Goal: Check status: Check status

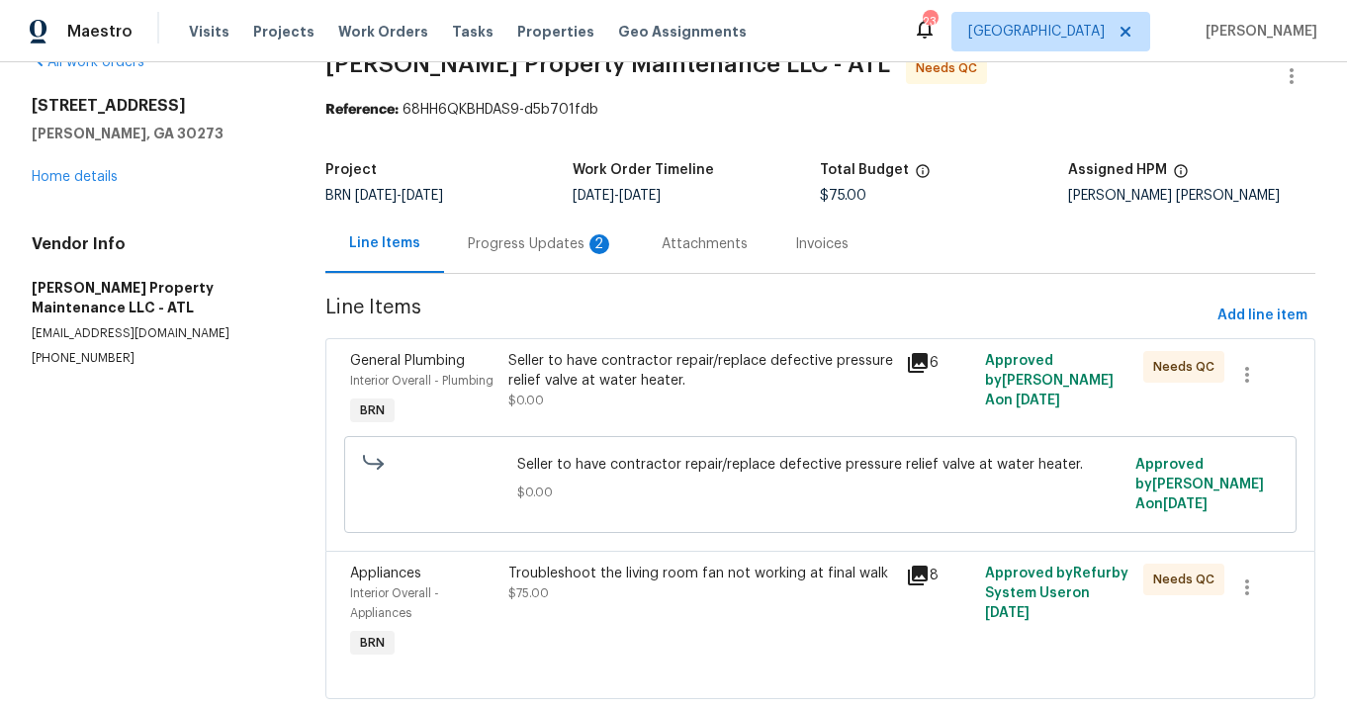
scroll to position [89, 0]
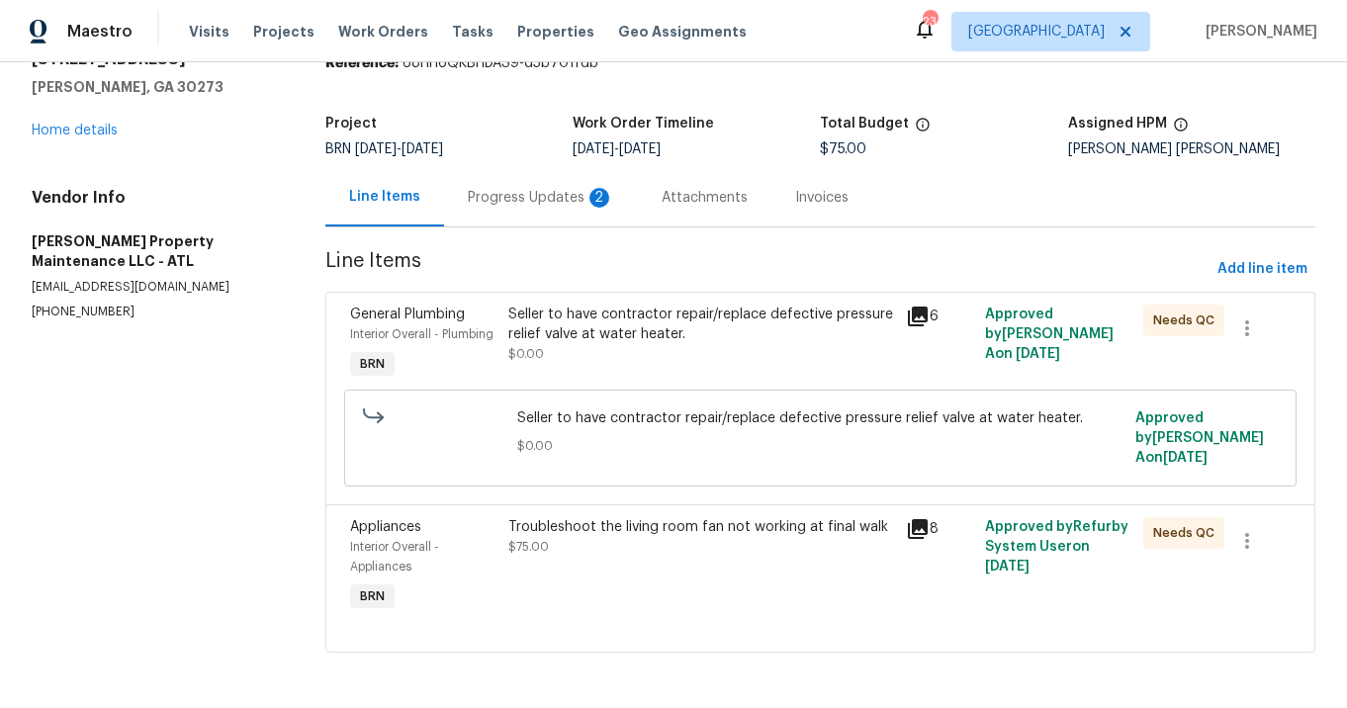
click at [917, 313] on icon at bounding box center [918, 317] width 20 height 20
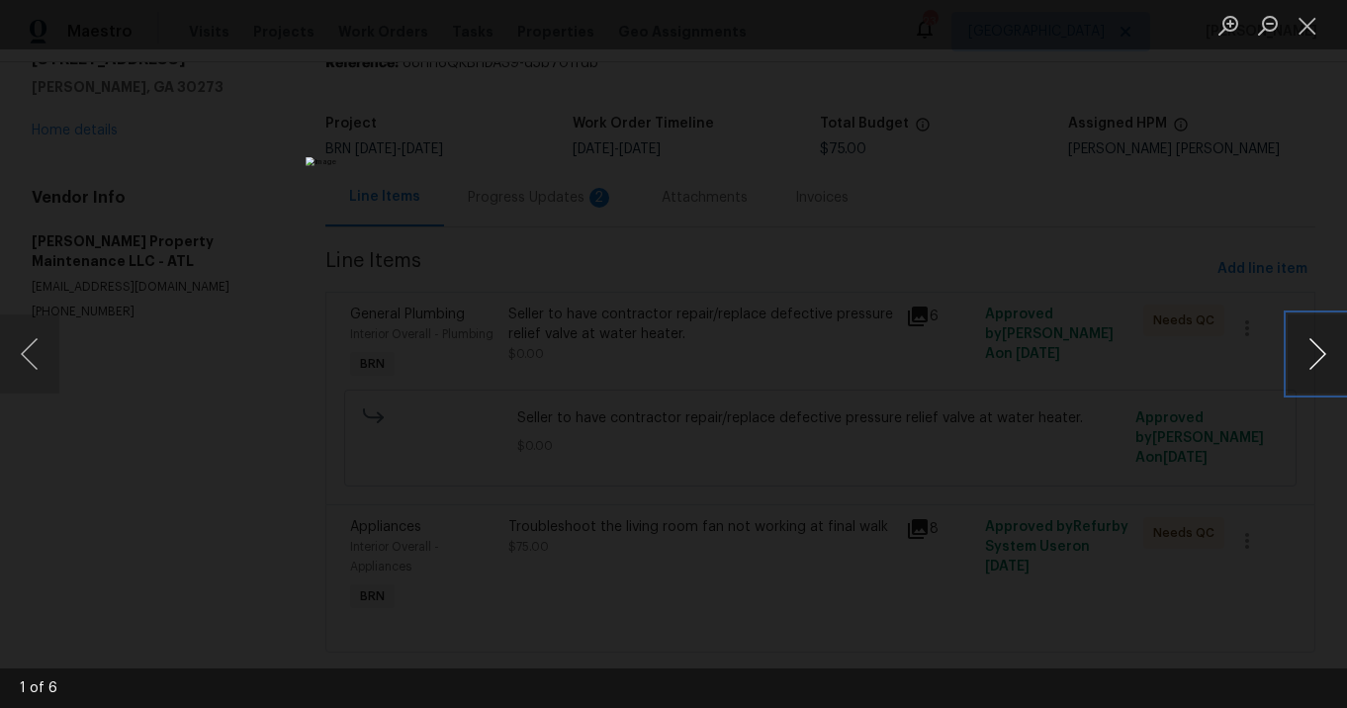
click at [1305, 359] on button "Next image" at bounding box center [1316, 353] width 59 height 79
click at [1309, 359] on button "Next image" at bounding box center [1316, 353] width 59 height 79
click at [1310, 359] on button "Next image" at bounding box center [1316, 353] width 59 height 79
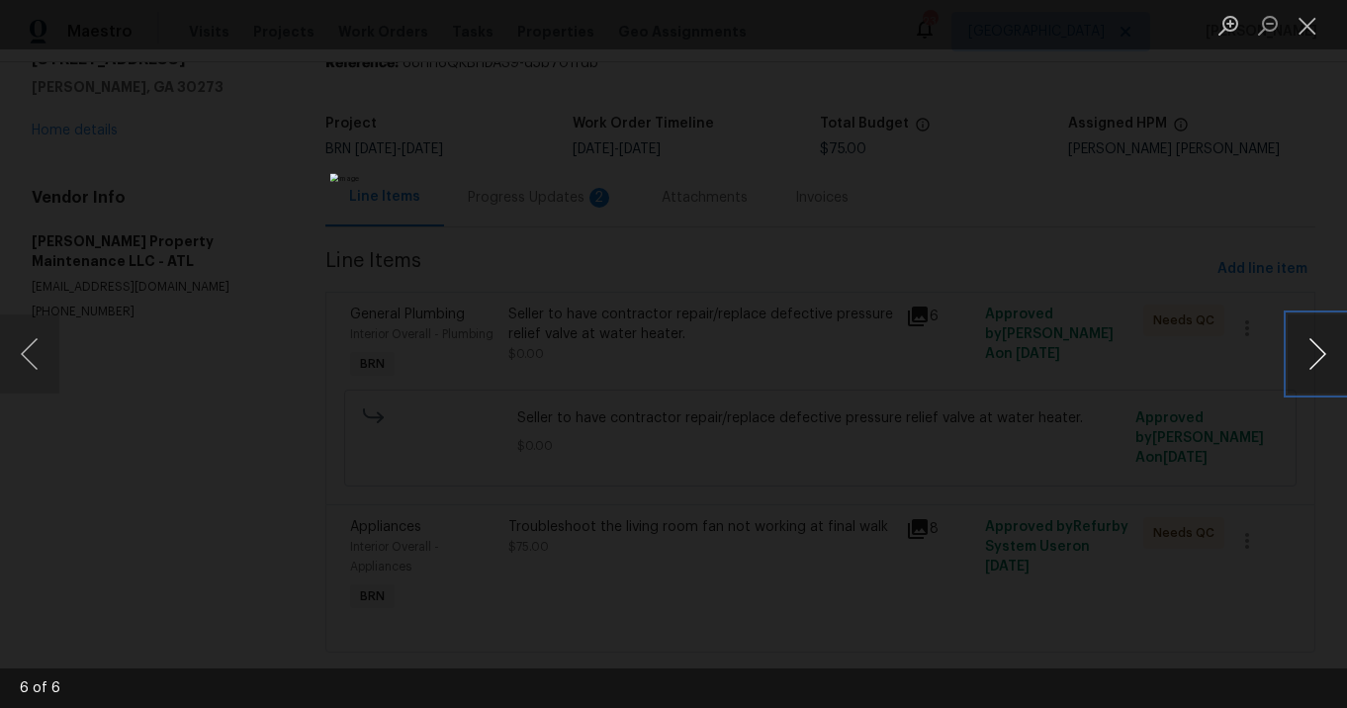
click at [1310, 359] on button "Next image" at bounding box center [1316, 353] width 59 height 79
click at [1311, 359] on button "Next image" at bounding box center [1316, 353] width 59 height 79
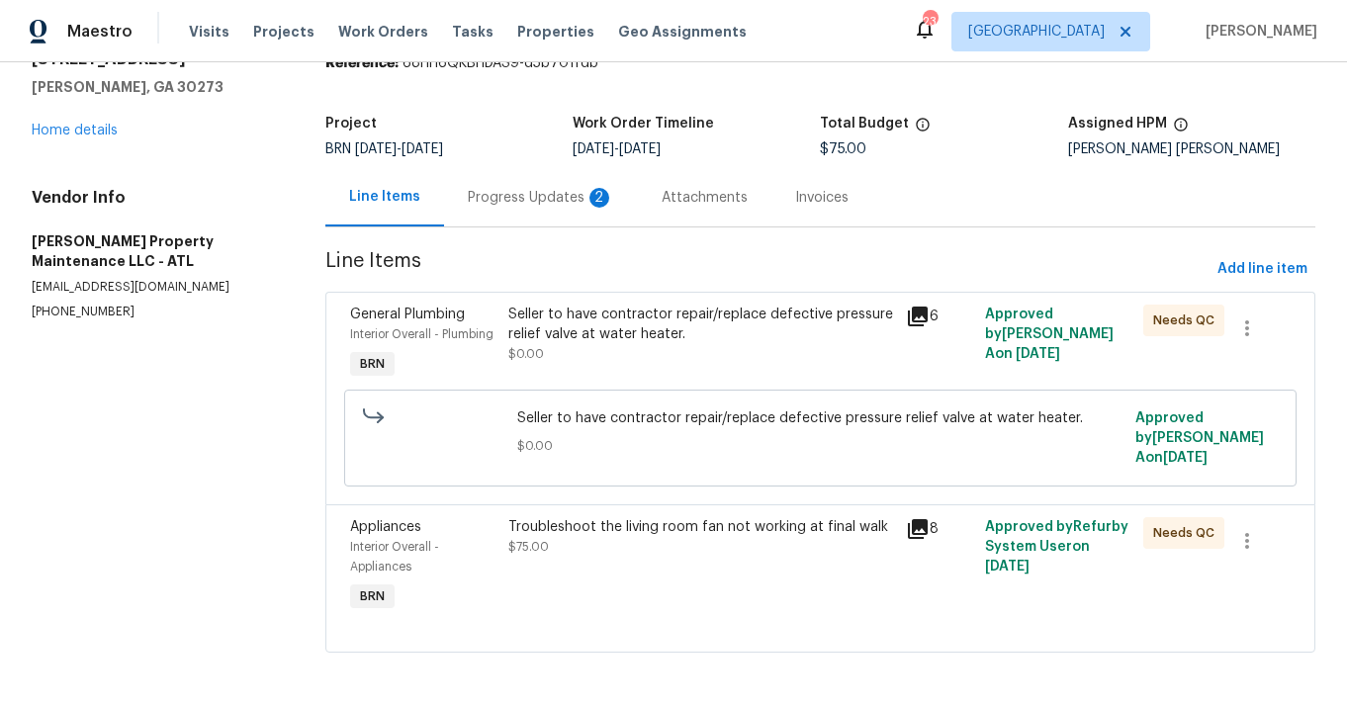
click at [913, 529] on icon at bounding box center [918, 529] width 24 height 24
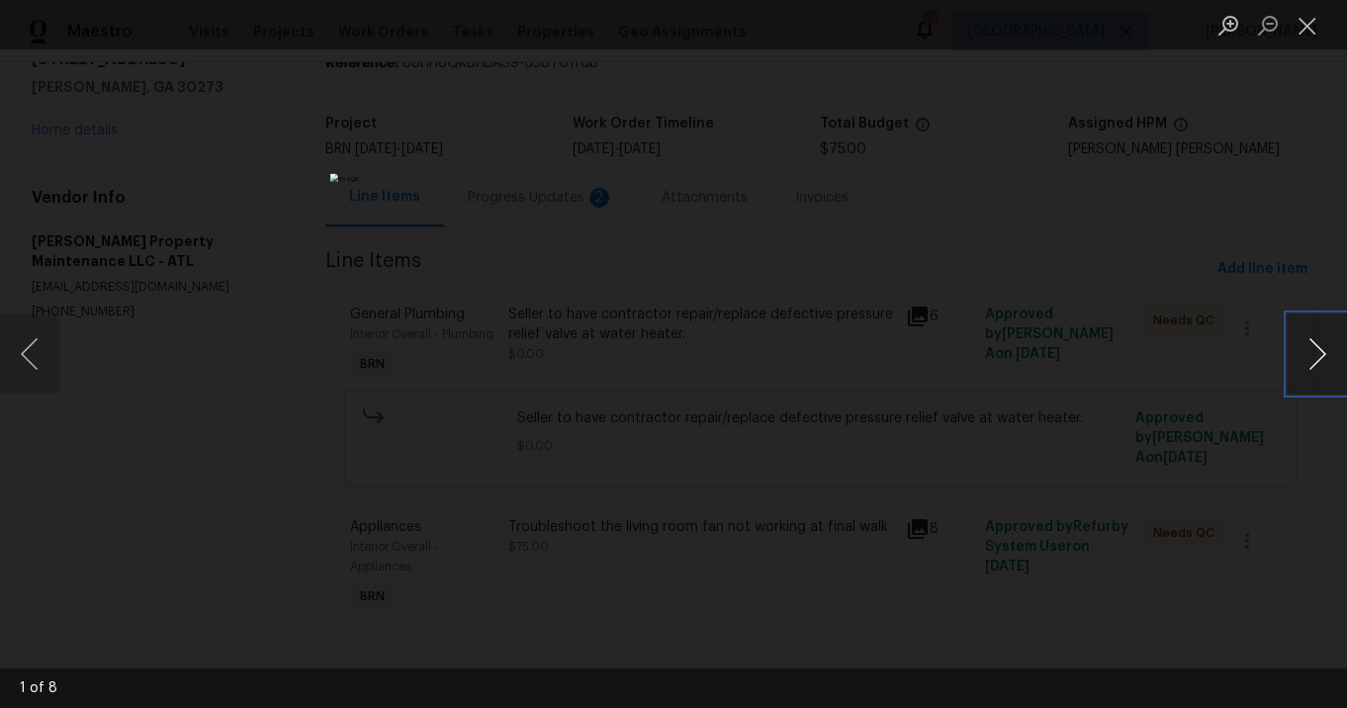
click at [1315, 340] on button "Next image" at bounding box center [1316, 353] width 59 height 79
